Goal: Task Accomplishment & Management: Manage account settings

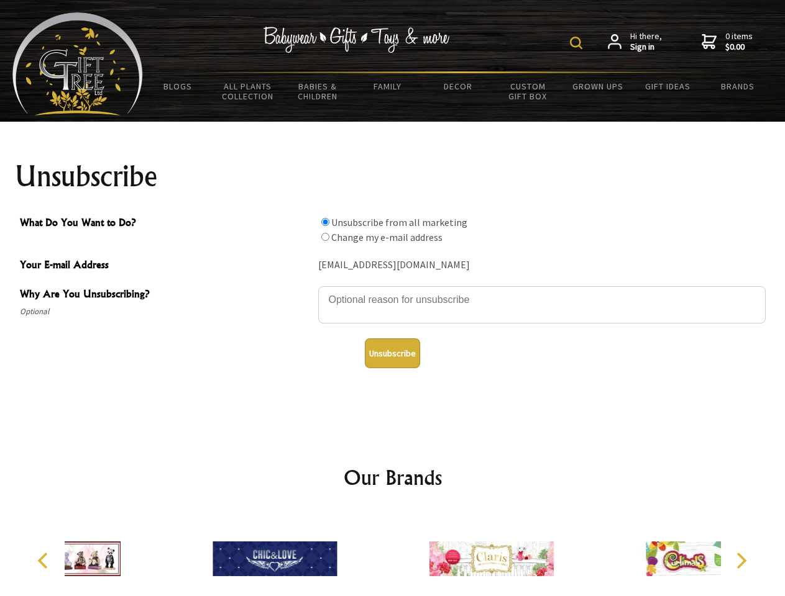
click at [578, 43] on img at bounding box center [576, 43] width 12 height 12
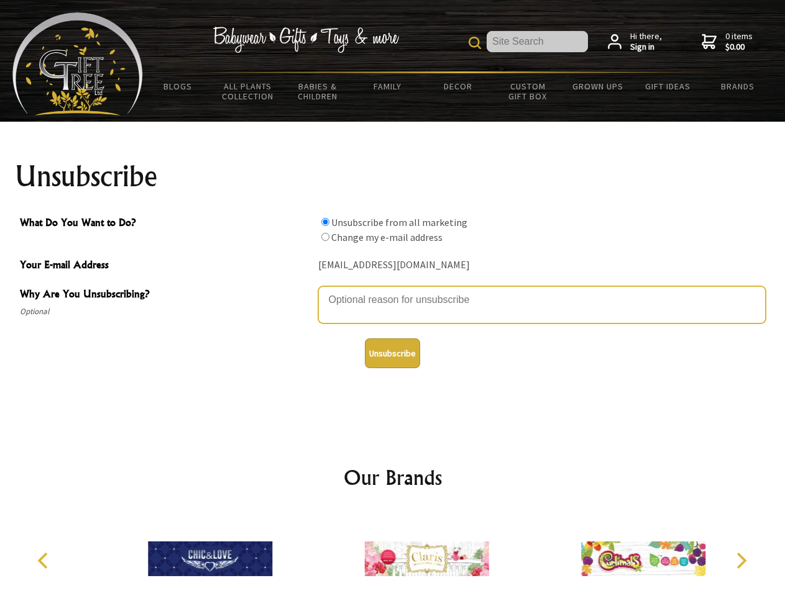
click at [393, 291] on textarea "Why Are You Unsubscribing?" at bounding box center [541, 304] width 447 height 37
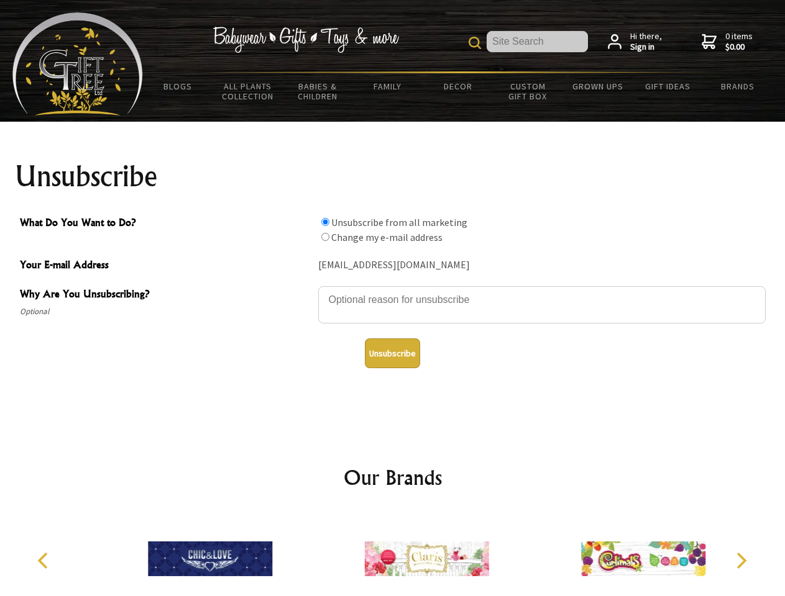
click at [325, 222] on input "What Do You Want to Do?" at bounding box center [325, 222] width 8 height 8
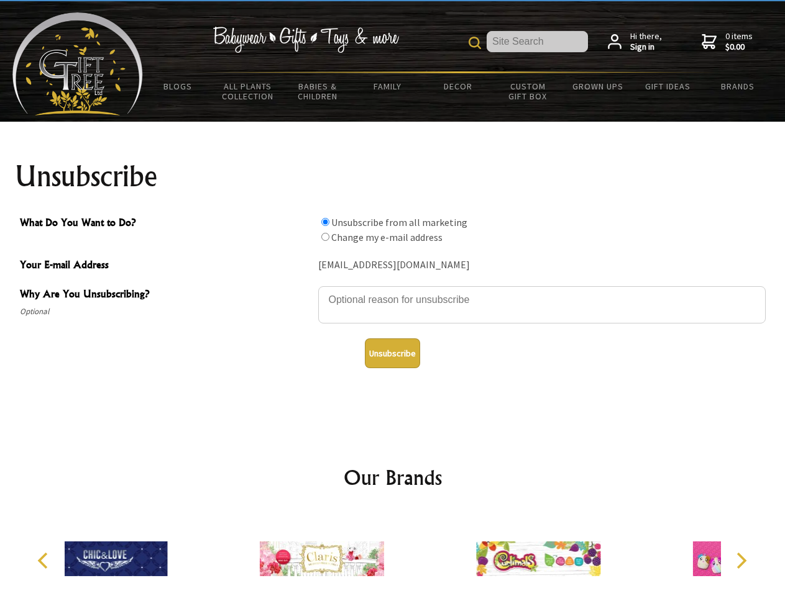
click at [325, 237] on input "What Do You Want to Do?" at bounding box center [325, 237] width 8 height 8
radio input "true"
click at [392, 354] on button "Unsubscribe" at bounding box center [392, 354] width 55 height 30
click at [393, 554] on div at bounding box center [321, 561] width 216 height 97
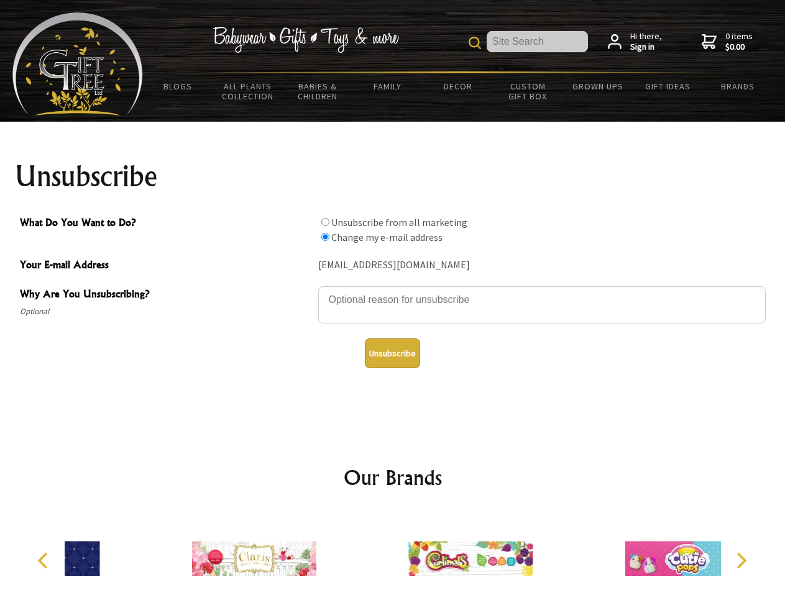
click at [45, 561] on icon "Previous" at bounding box center [44, 561] width 16 height 16
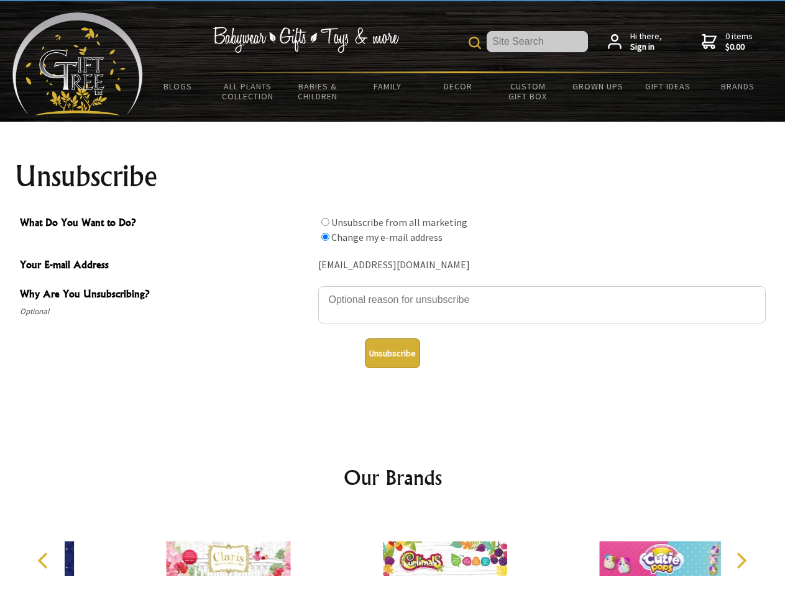
click at [741, 561] on icon "Next" at bounding box center [740, 561] width 16 height 16
